Goal: Task Accomplishment & Management: Manage account settings

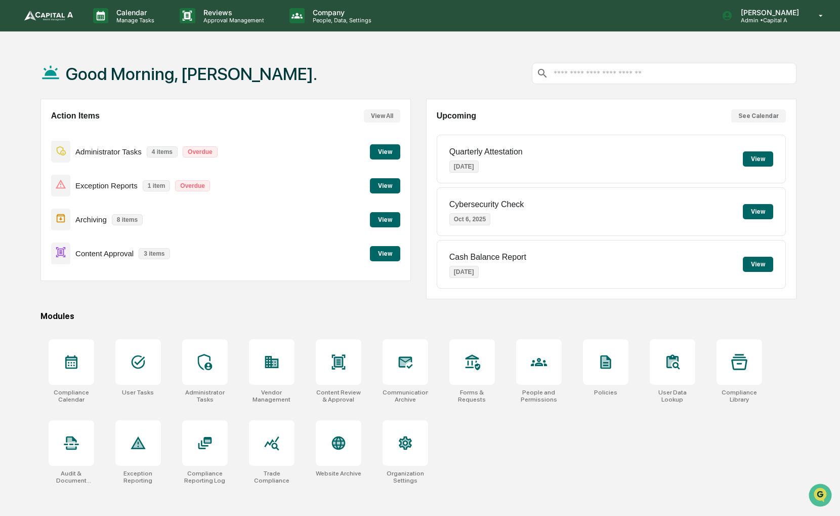
click at [404, 252] on div "Action Items View All Administrator Tasks 4 items Overdue View Exception Report…" at bounding box center [225, 190] width 370 height 182
click at [400, 251] on div "Action Items View All Administrator Tasks 4 items Overdue View Exception Report…" at bounding box center [225, 190] width 370 height 182
click at [389, 250] on button "View" at bounding box center [385, 253] width 30 height 15
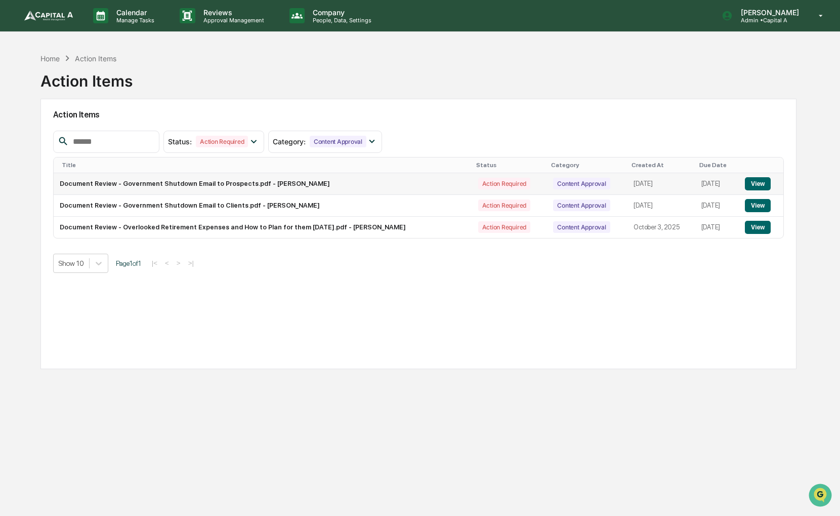
click at [757, 183] on button "View" at bounding box center [758, 183] width 26 height 13
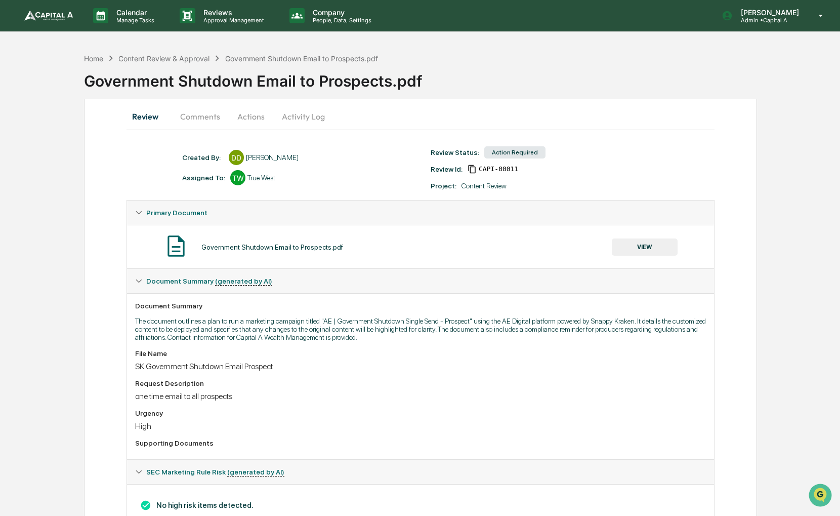
click at [642, 245] on button "VIEW" at bounding box center [645, 246] width 66 height 17
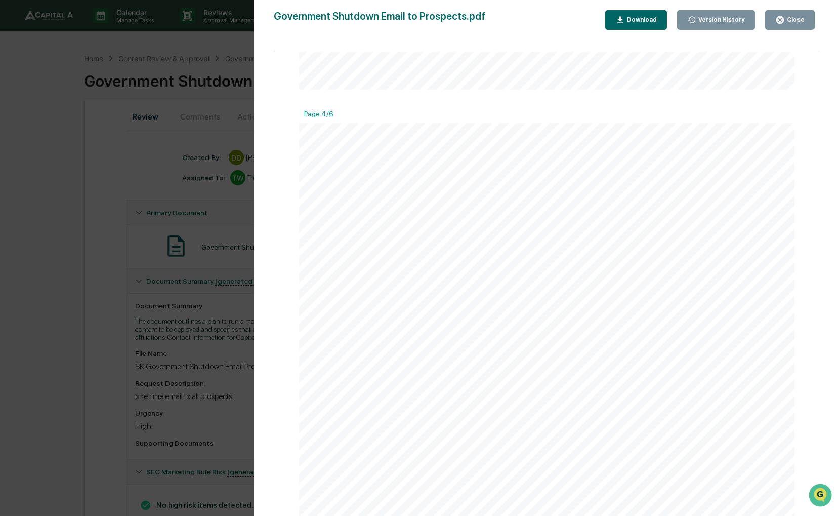
scroll to position [2024, 0]
click at [541, 200] on div "PAGE 4 of 6" at bounding box center [546, 392] width 495 height 641
drag, startPoint x: 541, startPoint y: 200, endPoint x: 559, endPoint y: 217, distance: 24.4
click at [559, 217] on div "PAGE 4 of 6" at bounding box center [546, 392] width 495 height 641
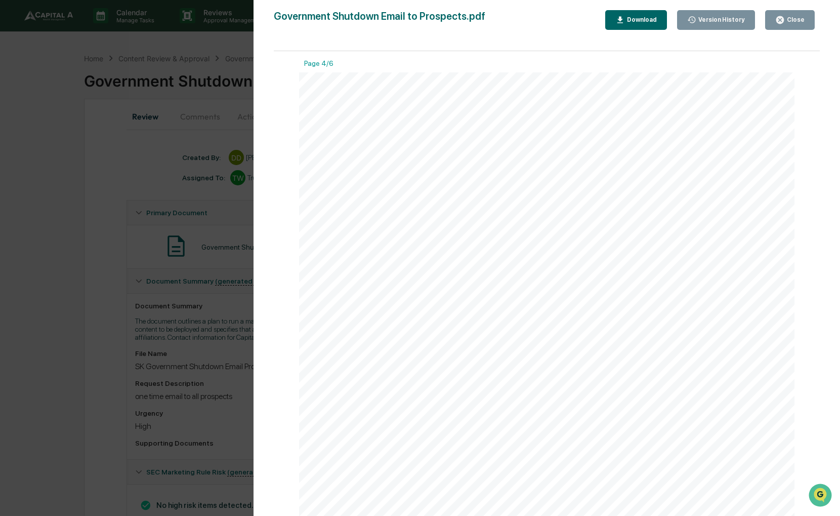
scroll to position [2075, 0]
drag, startPoint x: 605, startPoint y: 222, endPoint x: 564, endPoint y: 223, distance: 41.5
click at [564, 223] on div "PAGE 4 of 6" at bounding box center [546, 342] width 495 height 641
drag, startPoint x: 626, startPoint y: 204, endPoint x: 588, endPoint y: 206, distance: 38.0
click at [588, 206] on div "PAGE 4 of 6" at bounding box center [546, 342] width 495 height 641
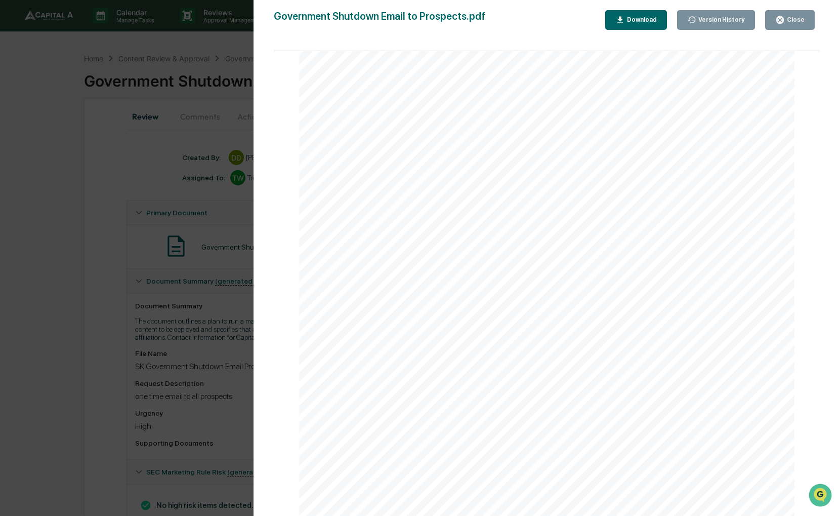
drag, startPoint x: 619, startPoint y: 218, endPoint x: 577, endPoint y: 226, distance: 43.4
click at [576, 225] on div "PAGE 4 of 6" at bounding box center [546, 342] width 495 height 641
click at [789, 20] on div "Close" at bounding box center [795, 19] width 20 height 7
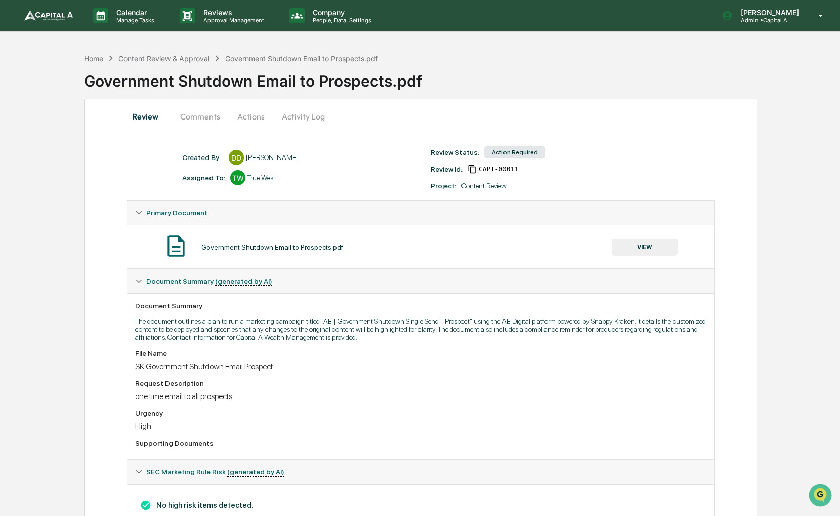
click at [242, 111] on button "Actions" at bounding box center [251, 116] width 46 height 24
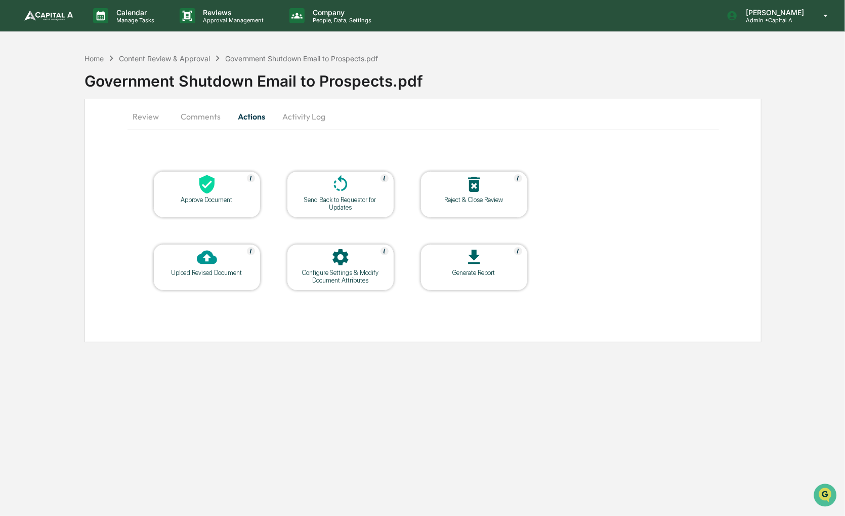
click at [195, 202] on div "Approve Document" at bounding box center [206, 200] width 91 height 8
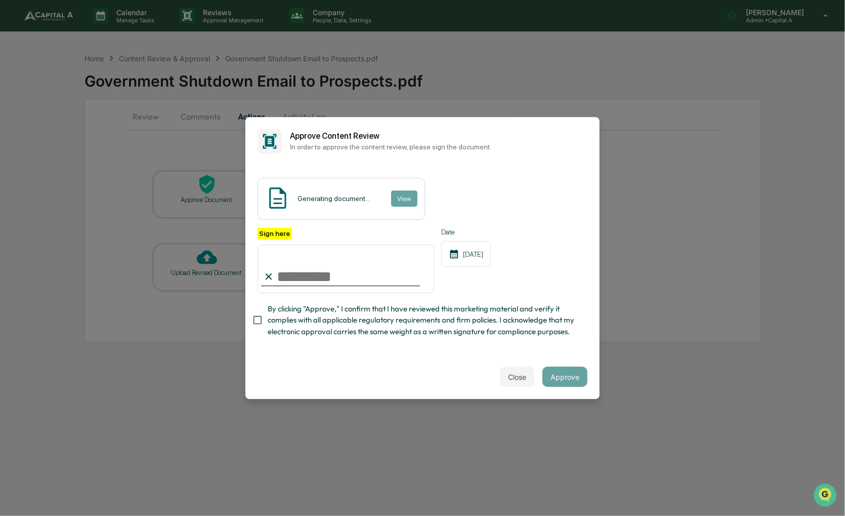
click at [285, 315] on span "By clicking "Approve," I confirm that I have reviewed this marketing material a…" at bounding box center [424, 320] width 312 height 34
click at [288, 267] on input "Sign here" at bounding box center [346, 268] width 177 height 49
type input "**********"
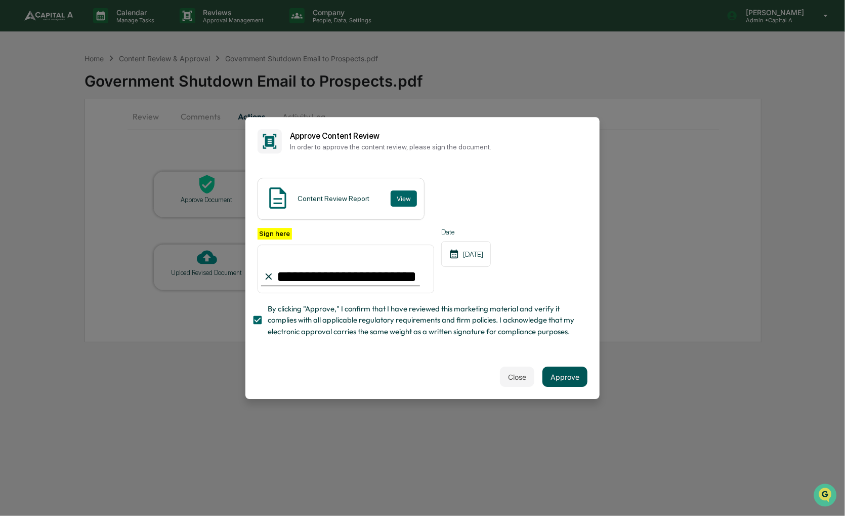
click at [561, 382] on button "Approve" at bounding box center [565, 376] width 45 height 20
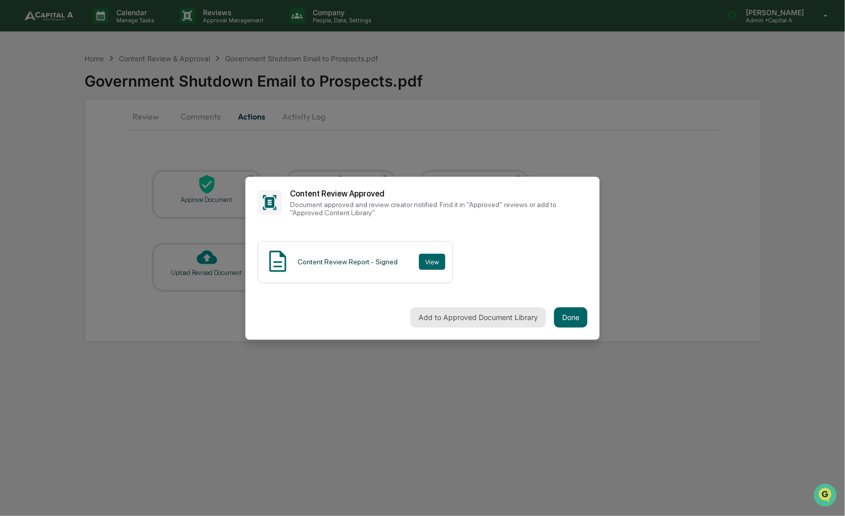
click at [493, 321] on button "Add to Approved Document Library" at bounding box center [478, 317] width 136 height 20
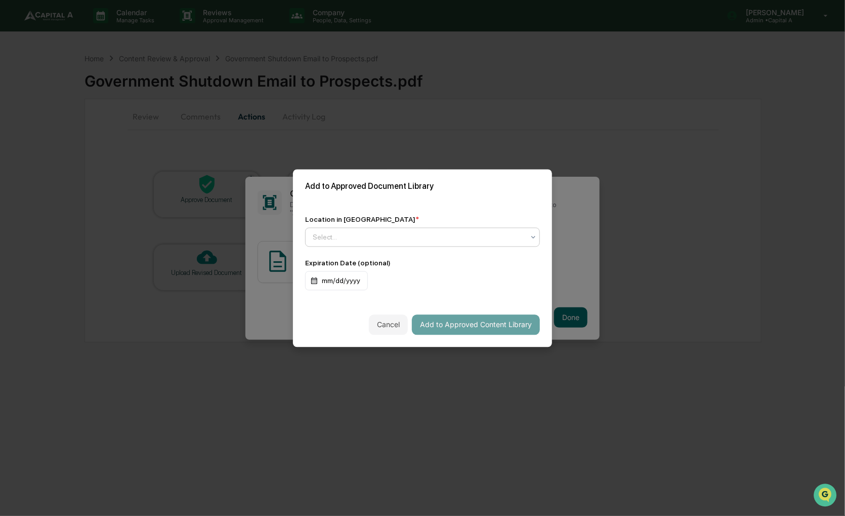
click at [475, 236] on div at bounding box center [419, 237] width 212 height 10
click at [462, 255] on div "Approved Content Library" at bounding box center [420, 258] width 229 height 20
click at [462, 322] on button "Add to Approved Content Library" at bounding box center [476, 324] width 128 height 20
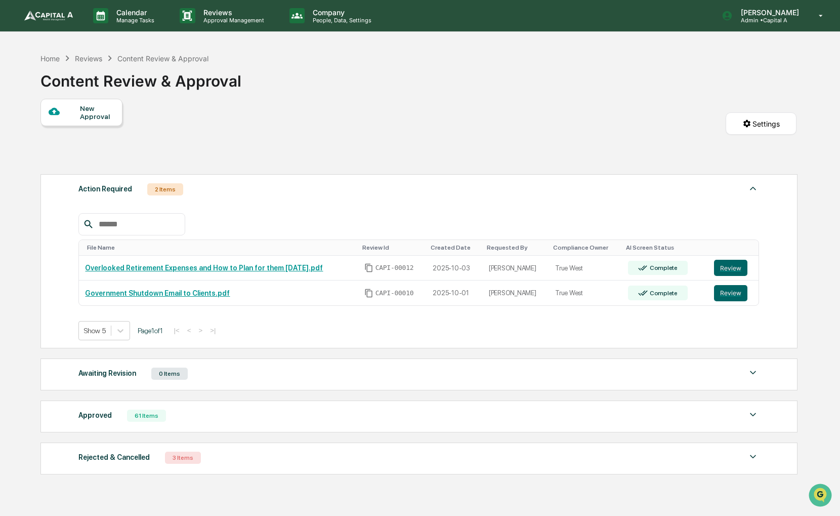
click at [36, 53] on div "Home Reviews Content Review & Approval Content Review & Approval New Approval S…" at bounding box center [418, 306] width 786 height 516
click at [57, 58] on div "Home" at bounding box center [49, 58] width 19 height 9
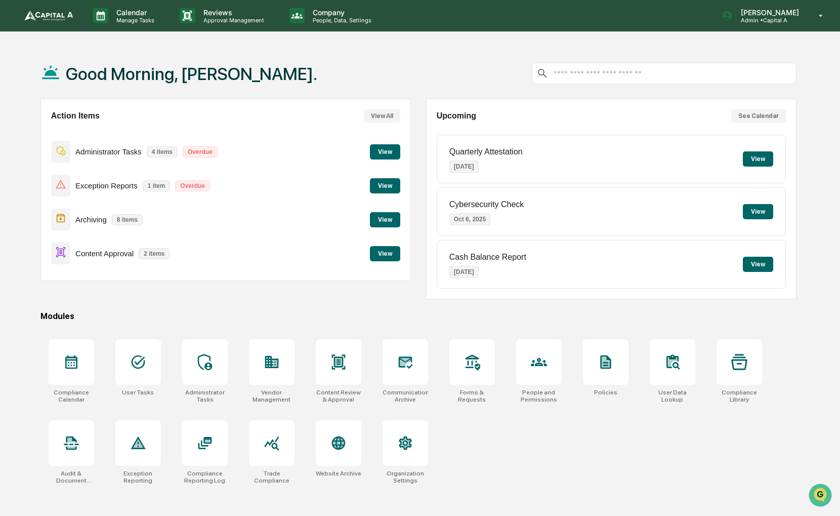
click at [390, 260] on button "View" at bounding box center [385, 253] width 30 height 15
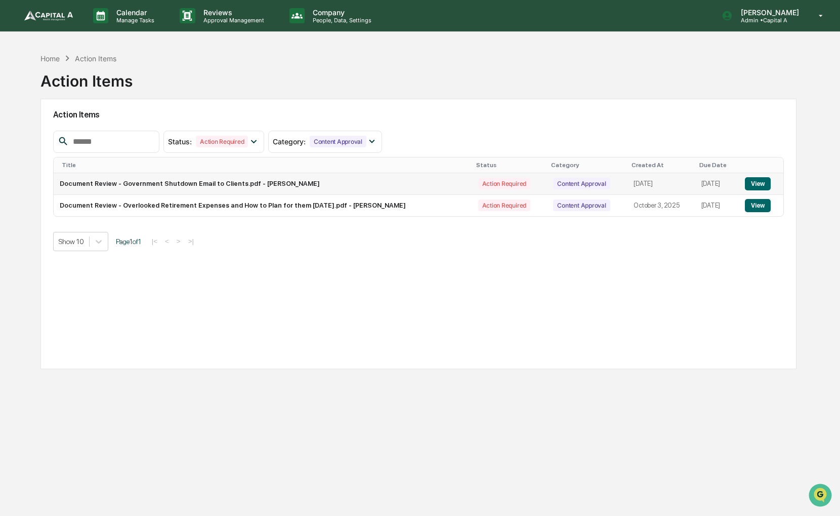
click at [758, 180] on button "View" at bounding box center [758, 183] width 26 height 13
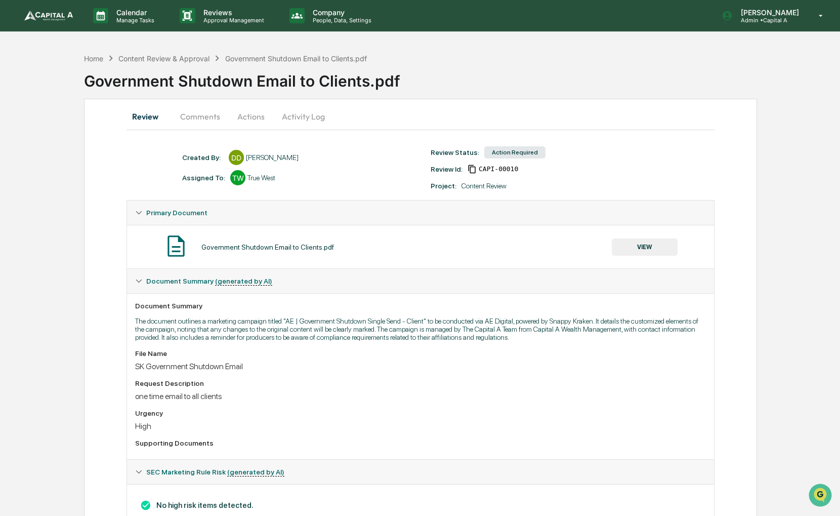
click at [622, 246] on button "VIEW" at bounding box center [645, 246] width 66 height 17
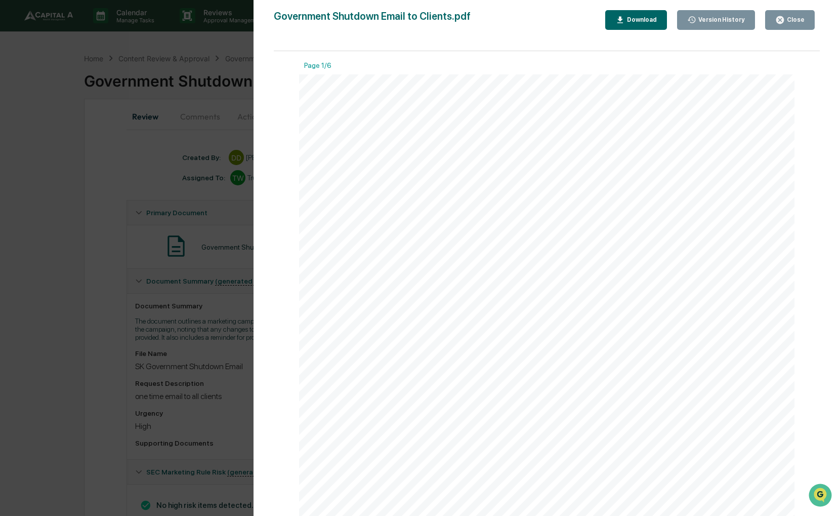
drag, startPoint x: 616, startPoint y: 236, endPoint x: 532, endPoint y: 228, distance: 84.4
click at [532, 228] on div "Hello, I would like to run a marketing campaign via AE Digital powered by Snapp…" at bounding box center [546, 394] width 495 height 641
click at [789, 17] on div "Close" at bounding box center [795, 19] width 20 height 7
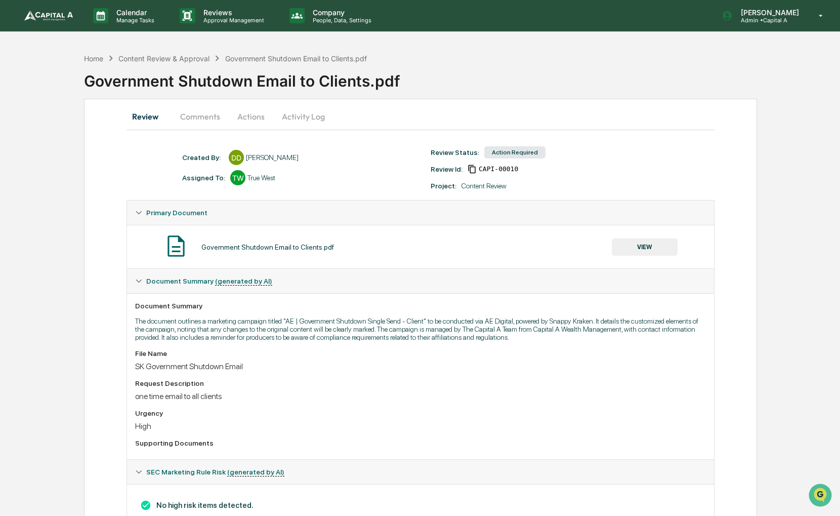
click at [257, 113] on button "Actions" at bounding box center [251, 116] width 46 height 24
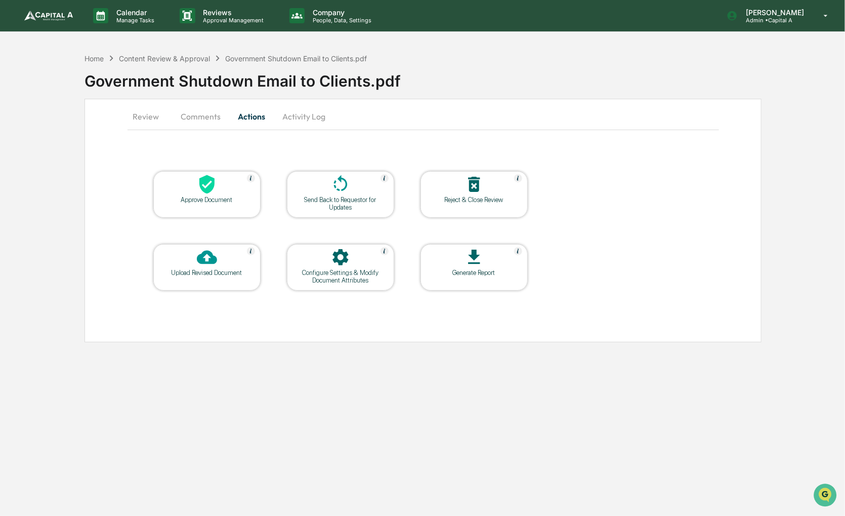
click at [202, 198] on div "Approve Document" at bounding box center [206, 200] width 91 height 8
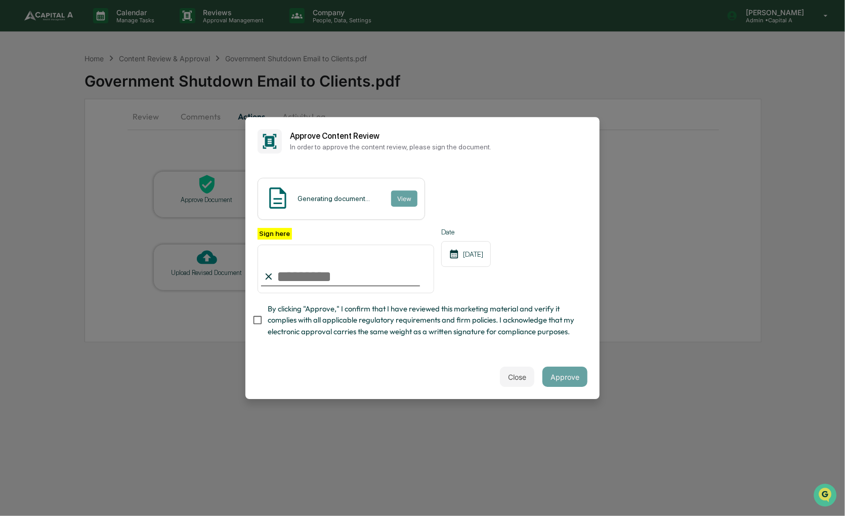
click at [271, 271] on icon at bounding box center [268, 276] width 11 height 11
click at [320, 265] on input "Sign here" at bounding box center [346, 268] width 177 height 49
type input "**********"
click at [317, 313] on span "By clicking "Approve," I confirm that I have reviewed this marketing material a…" at bounding box center [424, 320] width 312 height 34
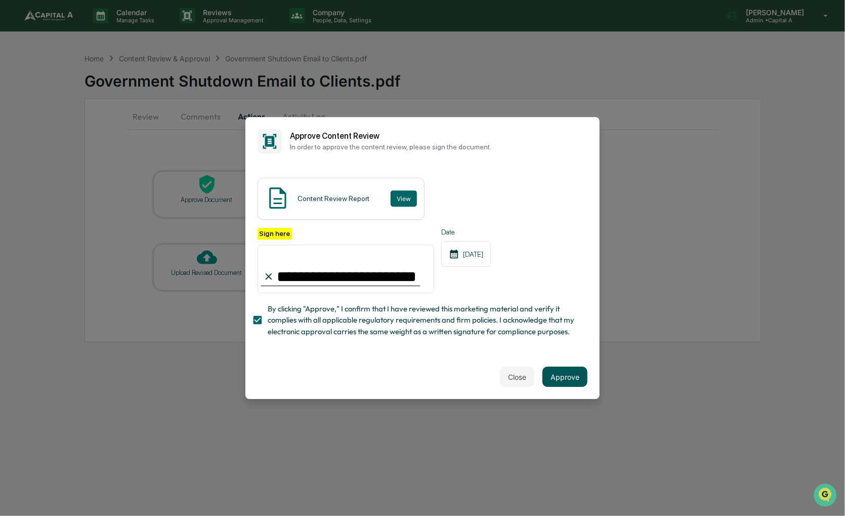
click at [559, 378] on button "Approve" at bounding box center [565, 376] width 45 height 20
drag, startPoint x: 493, startPoint y: 207, endPoint x: 486, endPoint y: 199, distance: 11.1
click at [486, 199] on div "Content Review Report View" at bounding box center [423, 199] width 330 height 42
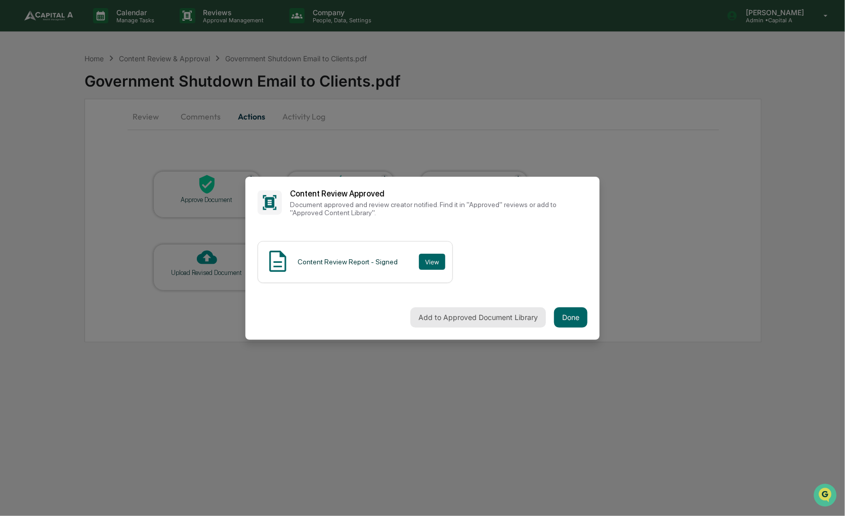
click at [510, 315] on button "Add to Approved Document Library" at bounding box center [478, 317] width 136 height 20
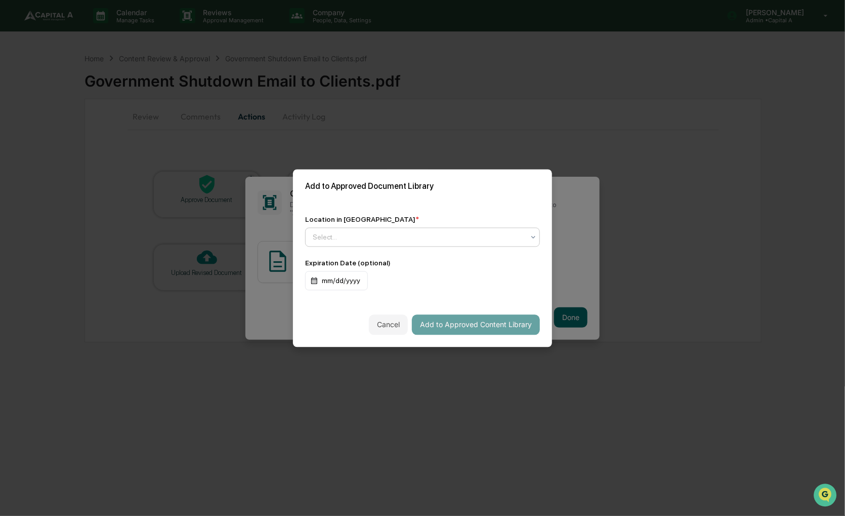
click at [468, 230] on div "Select..." at bounding box center [419, 237] width 222 height 14
click at [463, 255] on div "Approved Content Library" at bounding box center [420, 258] width 229 height 20
click at [439, 325] on button "Add to Approved Content Library" at bounding box center [476, 324] width 128 height 20
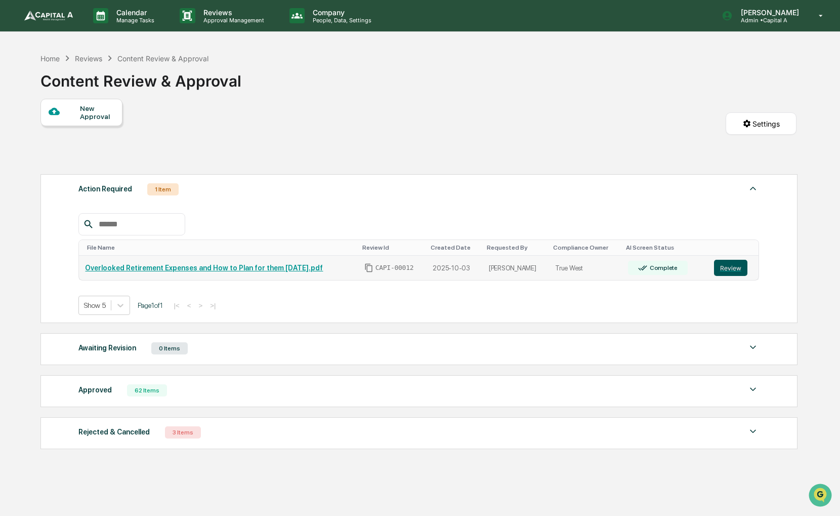
click at [729, 273] on button "Review" at bounding box center [730, 268] width 33 height 16
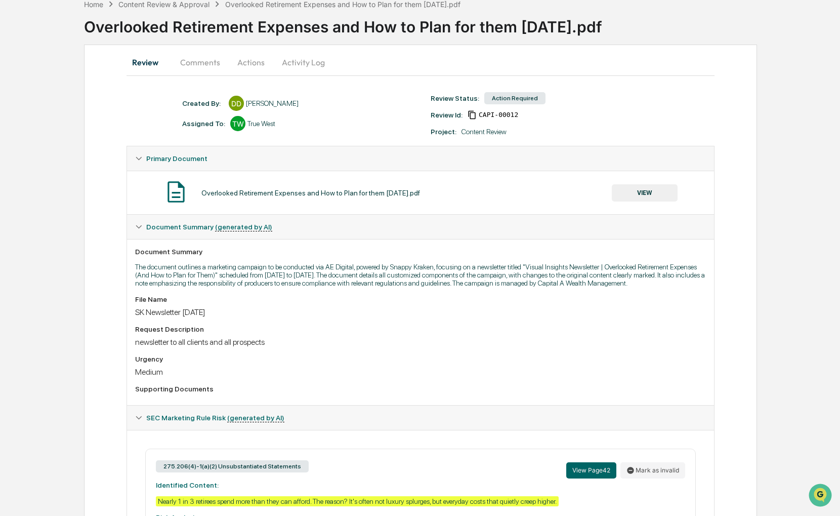
scroll to position [300, 0]
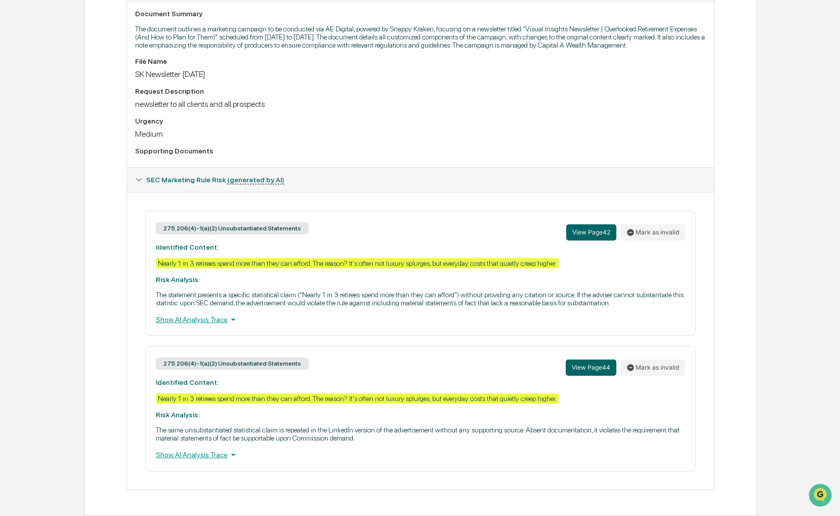
drag, startPoint x: 441, startPoint y: 171, endPoint x: 395, endPoint y: 138, distance: 56.2
click at [395, 138] on div "File Name SK Newsletter October 2025 Request Description newsletter to all clie…" at bounding box center [420, 108] width 571 height 102
drag, startPoint x: 410, startPoint y: 129, endPoint x: 387, endPoint y: 100, distance: 37.1
click at [387, 100] on div "newsletter to all clients and all prospects" at bounding box center [420, 104] width 571 height 10
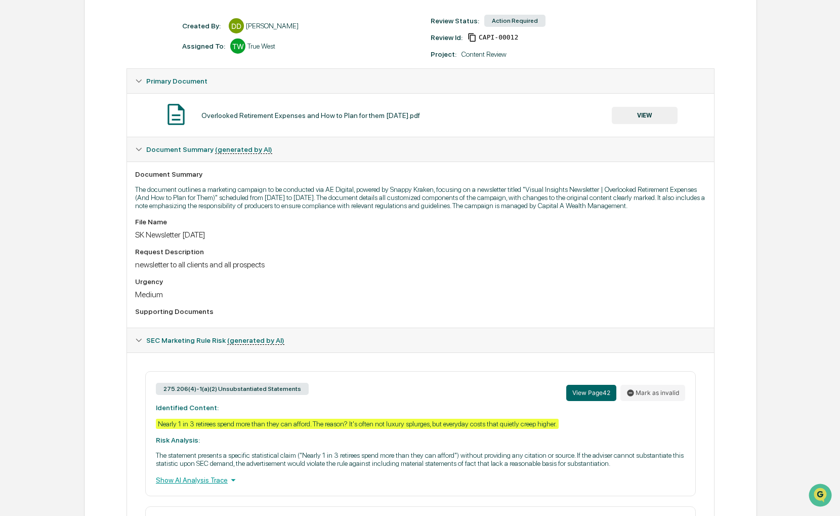
scroll to position [0, 0]
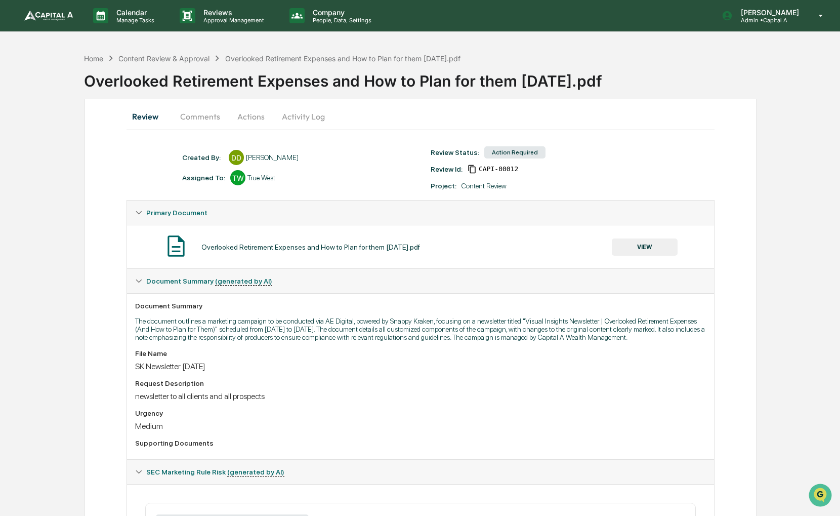
click at [640, 238] on div "VIEW" at bounding box center [645, 246] width 66 height 17
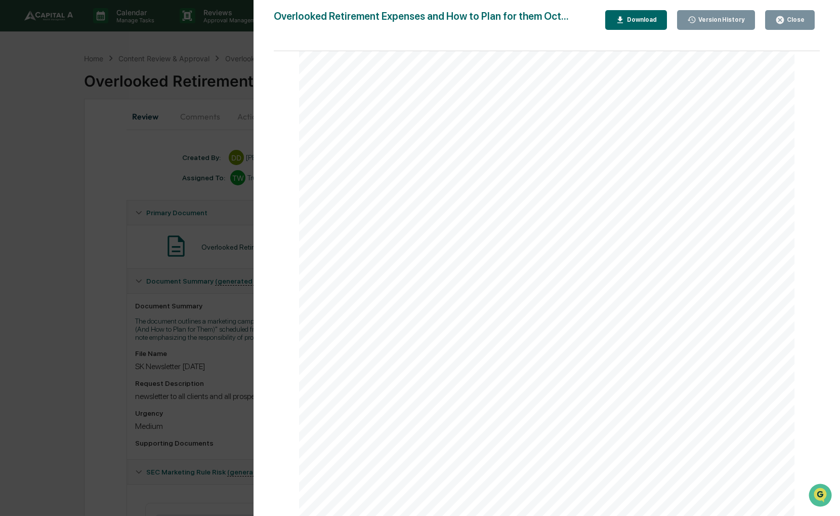
scroll to position [1468, 0]
click at [462, 184] on div "PAGE 3 of 57" at bounding box center [546, 275] width 495 height 641
drag, startPoint x: 578, startPoint y: 228, endPoint x: 553, endPoint y: 230, distance: 25.4
click at [553, 230] on div "PAGE 3 of 57" at bounding box center [546, 275] width 495 height 641
drag, startPoint x: 600, startPoint y: 246, endPoint x: 473, endPoint y: 292, distance: 134.8
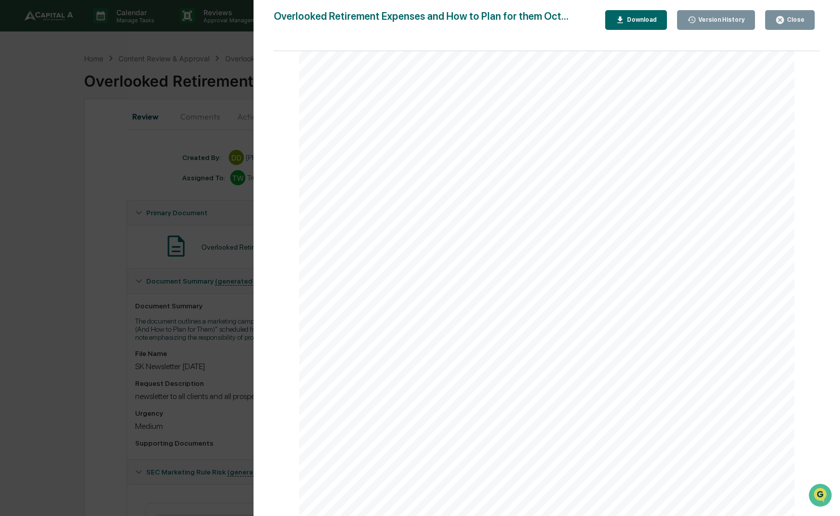
click at [473, 292] on div "PAGE 3 of 57" at bounding box center [546, 275] width 495 height 641
drag, startPoint x: 453, startPoint y: 390, endPoint x: 421, endPoint y: 404, distance: 35.4
click at [421, 404] on div "PAGE 3 of 57" at bounding box center [546, 123] width 495 height 641
drag, startPoint x: 421, startPoint y: 409, endPoint x: 399, endPoint y: 401, distance: 23.7
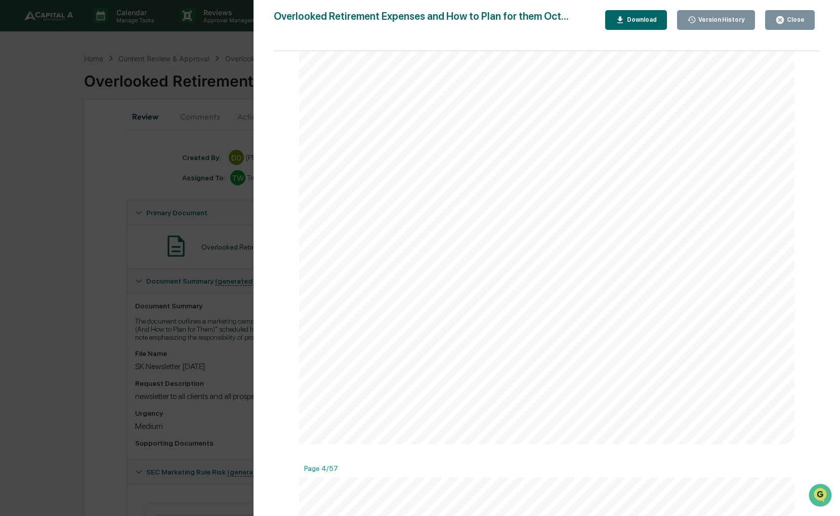
click at [399, 401] on div "PAGE 3 of 57" at bounding box center [546, 123] width 495 height 641
drag, startPoint x: 424, startPoint y: 377, endPoint x: 403, endPoint y: 374, distance: 21.4
click at [403, 374] on div "PAGE 3 of 57" at bounding box center [546, 123] width 495 height 641
drag, startPoint x: 419, startPoint y: 396, endPoint x: 393, endPoint y: 388, distance: 27.5
click at [393, 388] on div "PAGE 3 of 57" at bounding box center [546, 123] width 495 height 641
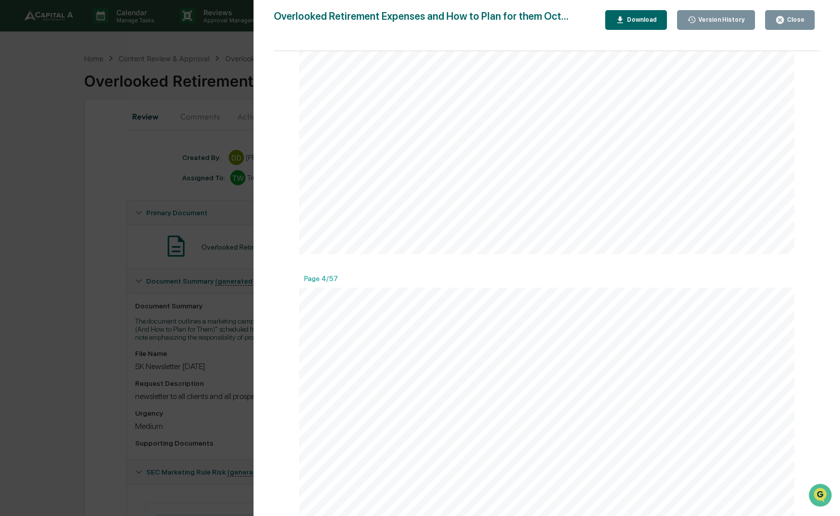
scroll to position [1822, 0]
drag, startPoint x: 395, startPoint y: 207, endPoint x: 390, endPoint y: 203, distance: 6.8
drag, startPoint x: 397, startPoint y: 207, endPoint x: 372, endPoint y: 218, distance: 27.0
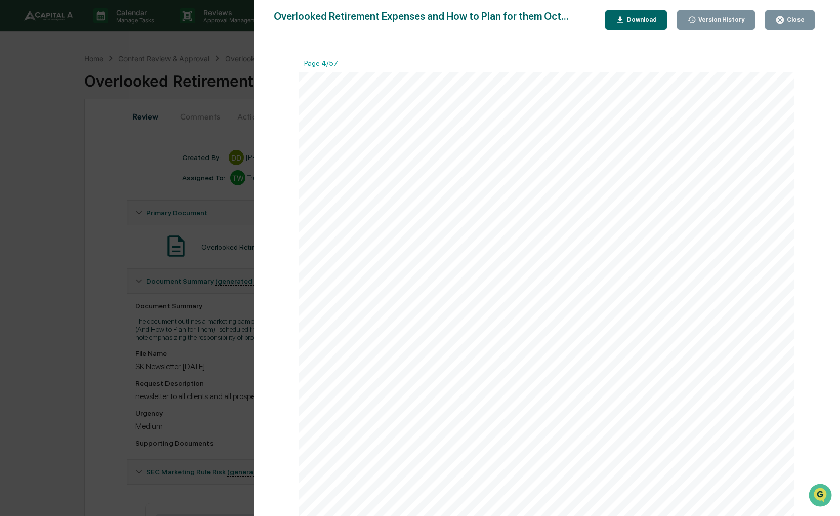
click at [372, 215] on div "PAGE 4 of 57" at bounding box center [546, 392] width 495 height 641
drag, startPoint x: 388, startPoint y: 228, endPoint x: 378, endPoint y: 230, distance: 10.2
click at [378, 230] on div "PAGE 4 of 57" at bounding box center [546, 392] width 495 height 641
drag, startPoint x: 378, startPoint y: 230, endPoint x: 362, endPoint y: 230, distance: 15.2
click at [362, 230] on div "PAGE 4 of 57" at bounding box center [546, 392] width 495 height 641
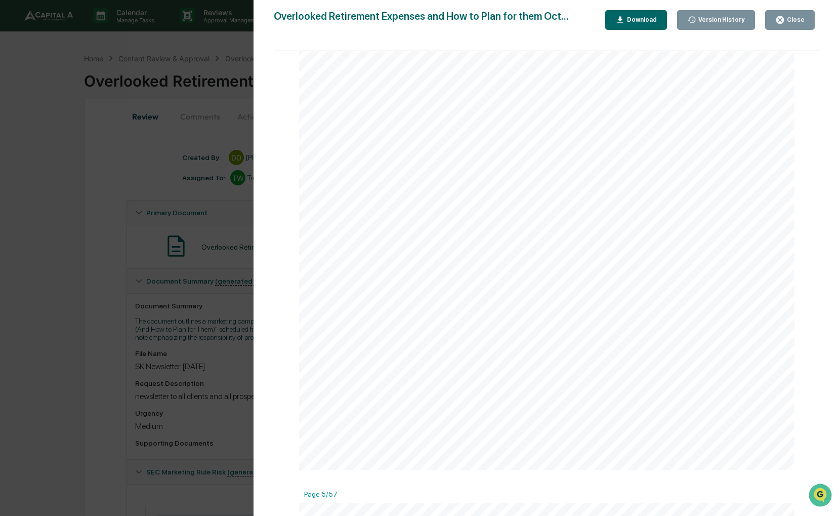
scroll to position [2277, 0]
drag, startPoint x: 375, startPoint y: 232, endPoint x: 366, endPoint y: 231, distance: 8.7
click at [366, 231] on div "PAGE 4 of 57" at bounding box center [546, 139] width 495 height 641
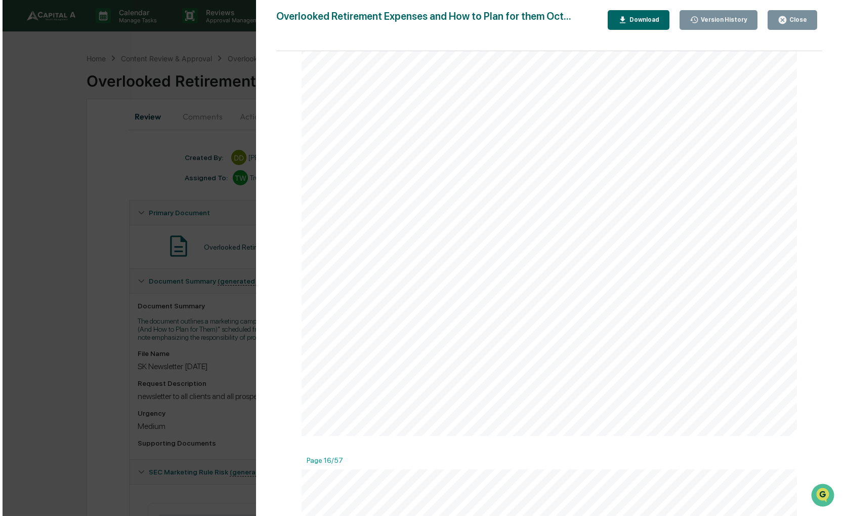
scroll to position [9160, 0]
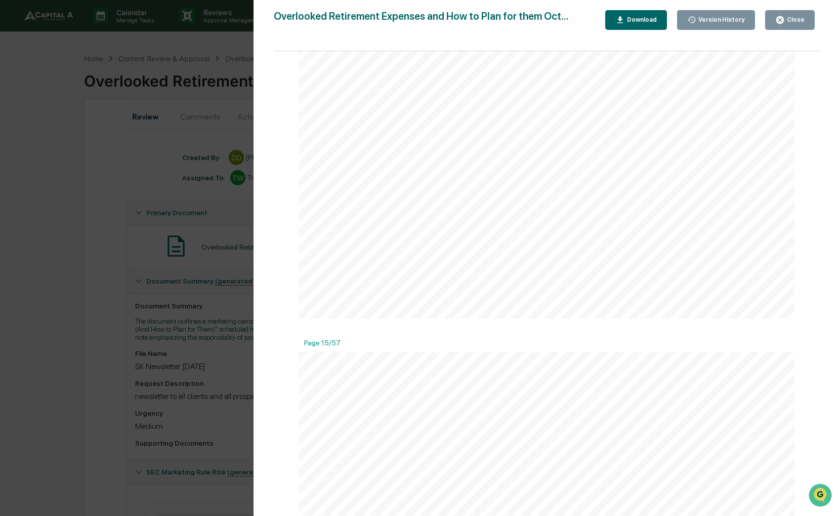
click at [180, 161] on div "Version History 10/03/2025, 02:41 PM Dominique Devivo Overlooked Retirement Exp…" at bounding box center [420, 258] width 840 height 516
click at [118, 137] on div "Version History 10/03/2025, 02:41 PM Dominique Devivo Overlooked Retirement Exp…" at bounding box center [420, 258] width 840 height 516
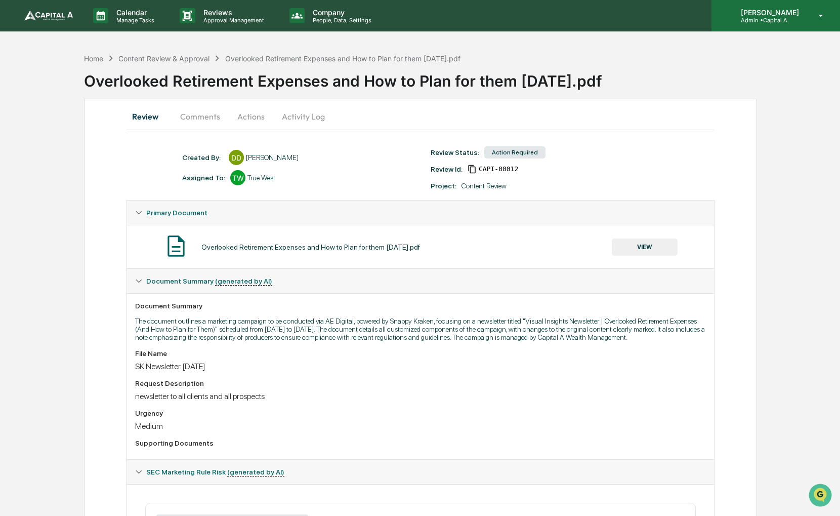
click at [801, 20] on p "Admin • Capital A" at bounding box center [768, 20] width 71 height 7
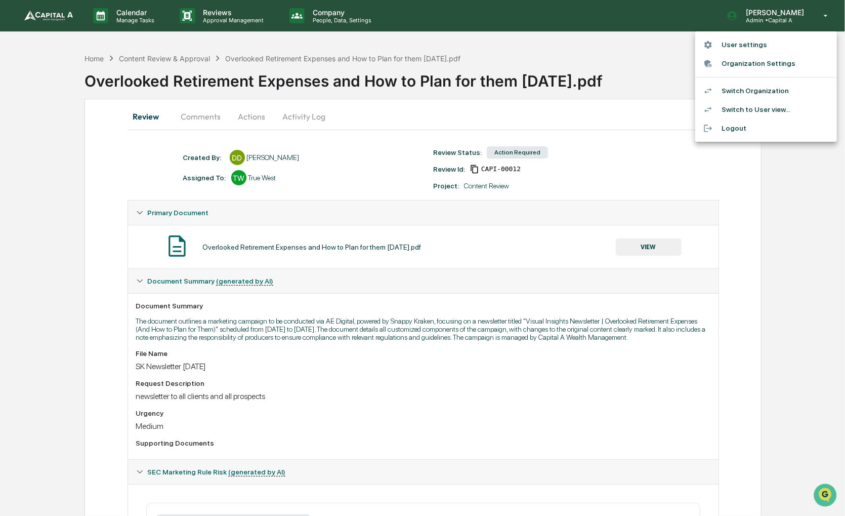
click at [779, 91] on li "Switch Organization" at bounding box center [766, 90] width 142 height 19
